Goal: Task Accomplishment & Management: Use online tool/utility

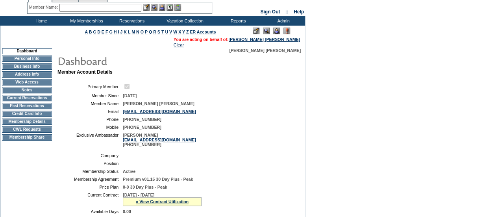
scroll to position [11, 0]
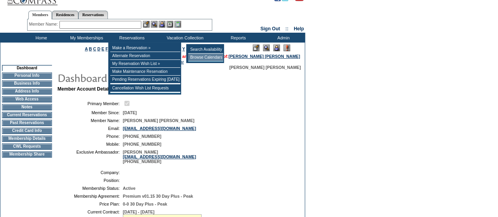
click at [194, 56] on td "Browse Calendars" at bounding box center [205, 58] width 35 height 8
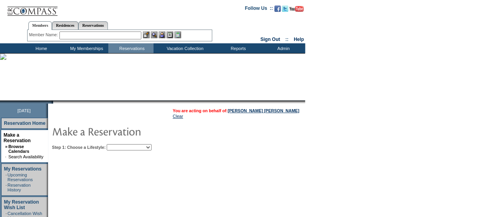
click at [148, 148] on select "Beach Leisure Metropolitan Mountain OIAL for Adventure OIAL for Couples OIAL fo…" at bounding box center [129, 147] width 45 height 6
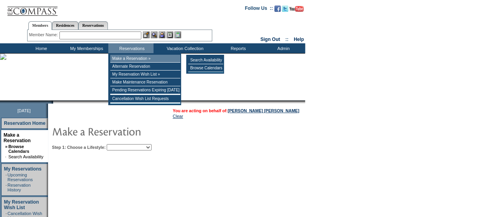
select select "Metropolitan"
click at [120, 144] on select "Beach Leisure Metropolitan Mountain OIAL for Adventure OIAL for Couples OIAL fo…" at bounding box center [129, 147] width 45 height 6
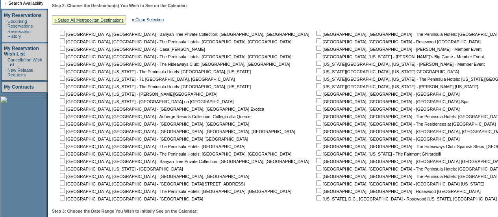
scroll to position [154, 0]
click at [65, 182] on input "checkbox" at bounding box center [62, 182] width 5 height 5
checkbox input "true"
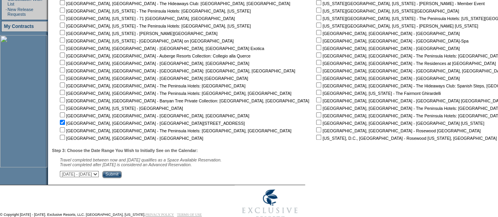
scroll to position [234, 0]
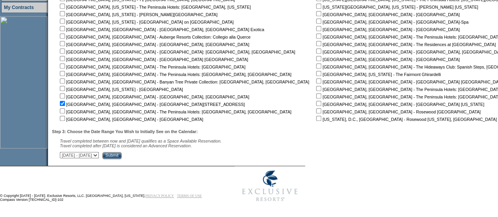
click at [122, 155] on input "Submit" at bounding box center [111, 155] width 19 height 7
